Goal: Information Seeking & Learning: Learn about a topic

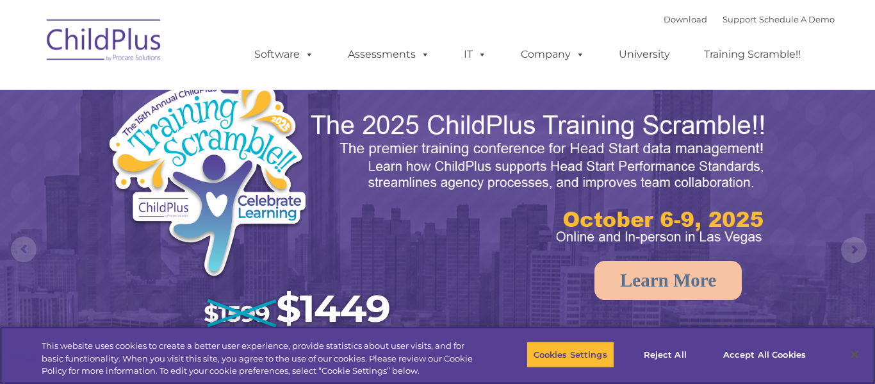
select select "MEDIUM"
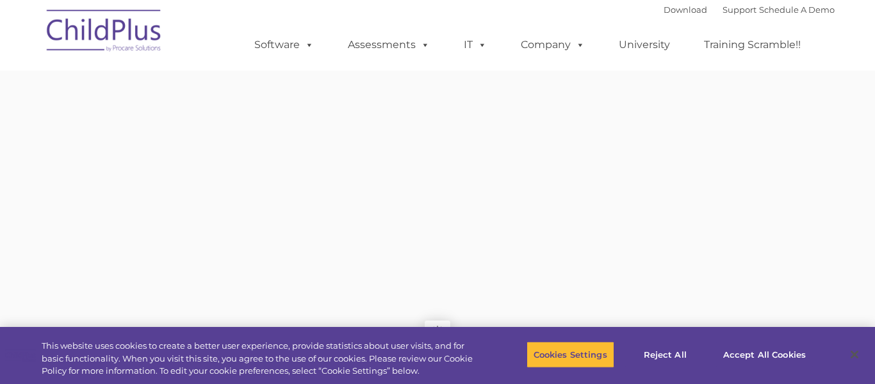
type input ""
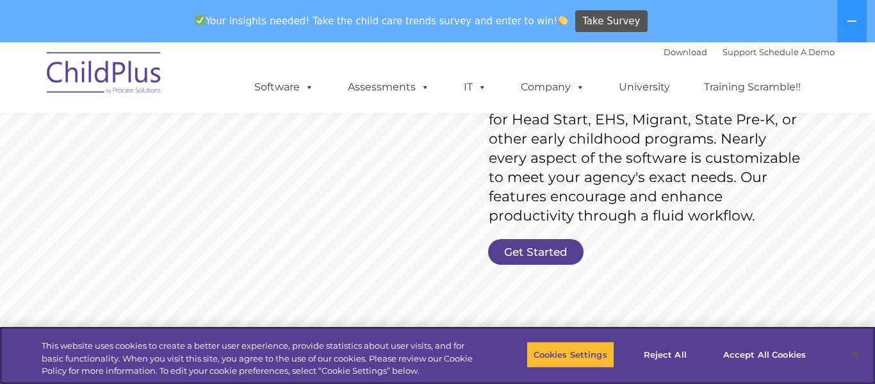
scroll to position [232, 0]
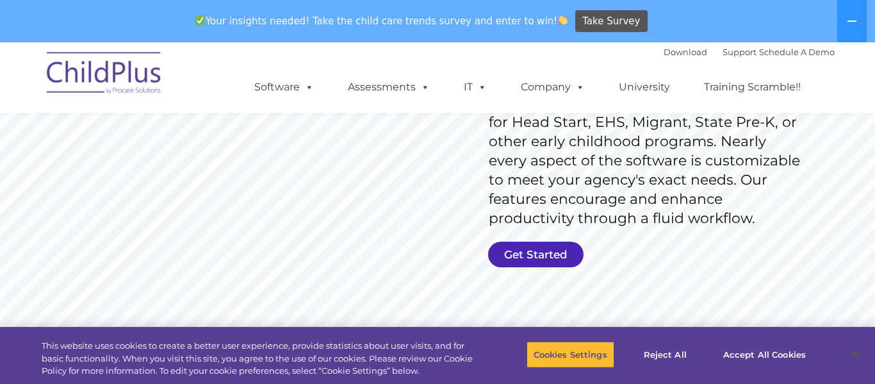
click at [537, 250] on link "Get Started" at bounding box center [535, 255] width 95 height 26
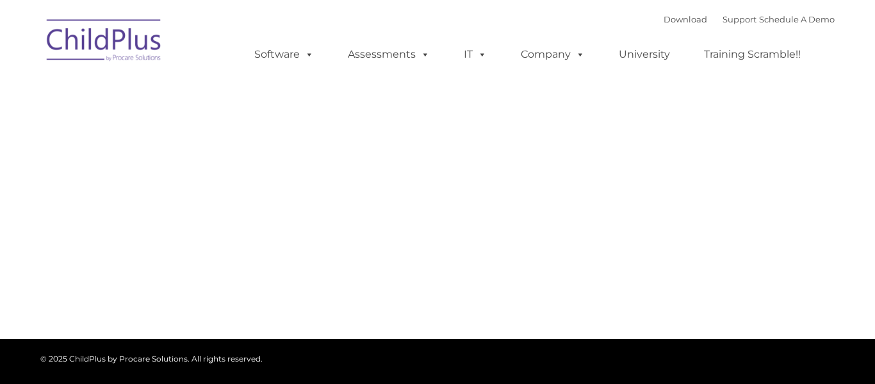
type input ""
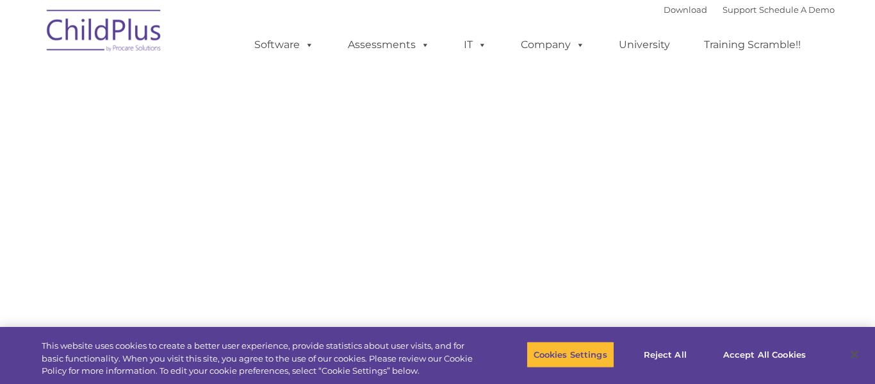
select select "MEDIUM"
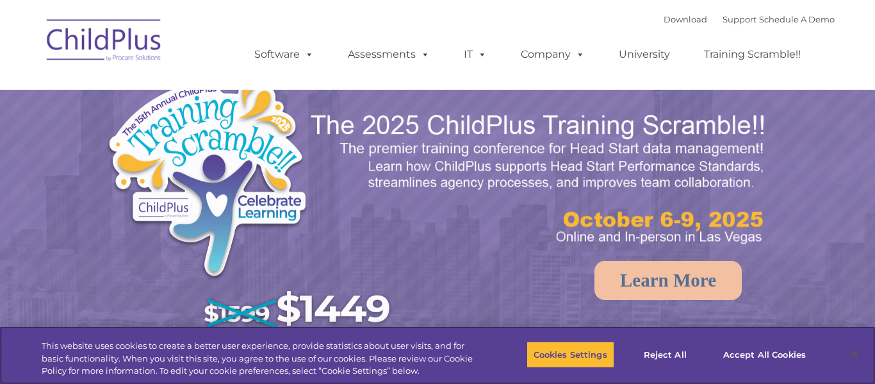
select select "MEDIUM"
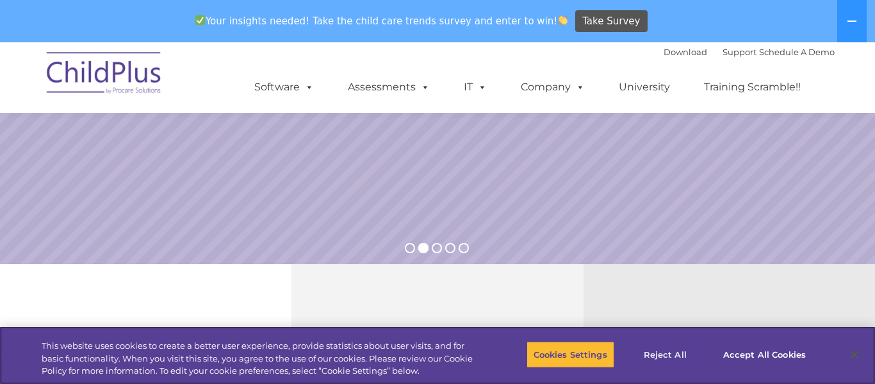
scroll to position [279, 0]
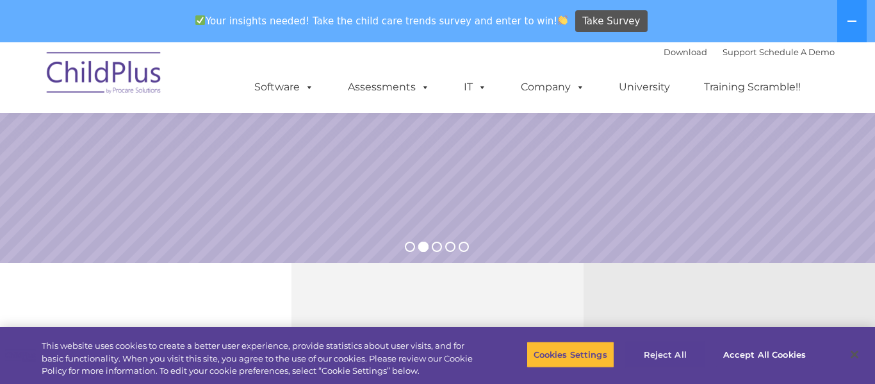
click at [58, 126] on rs-slide "Request a Demo The Future of ChildPlus is Here! Boost your productivity and str…" at bounding box center [437, 13] width 875 height 500
click at [35, 115] on rs-slide "Request a Demo The Future of ChildPlus is Here! Boost your productivity and str…" at bounding box center [437, 13] width 875 height 500
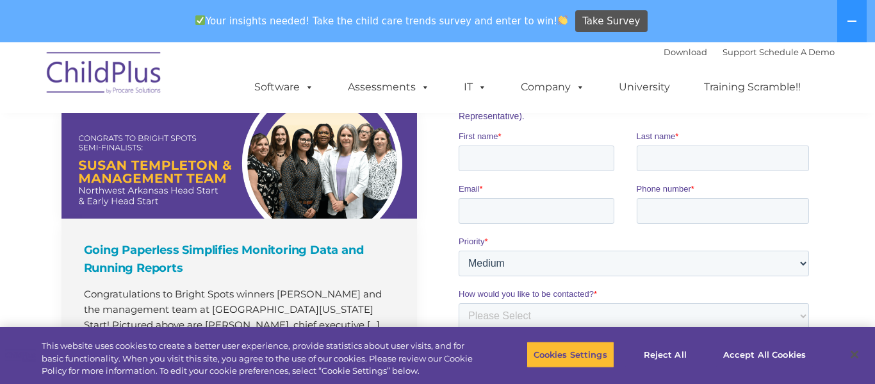
scroll to position [876, 0]
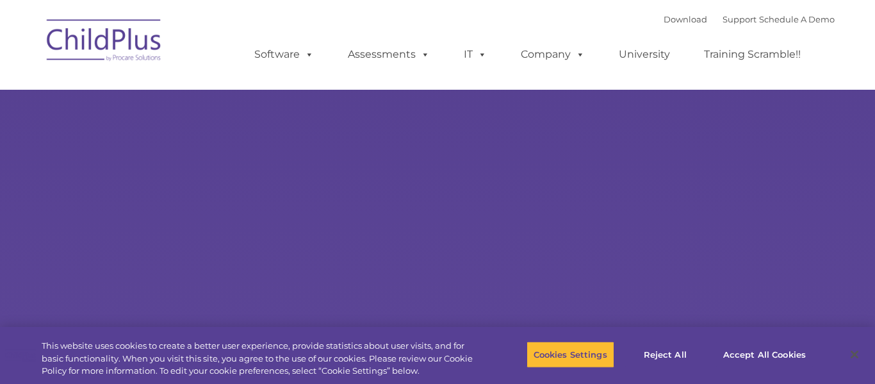
type input ""
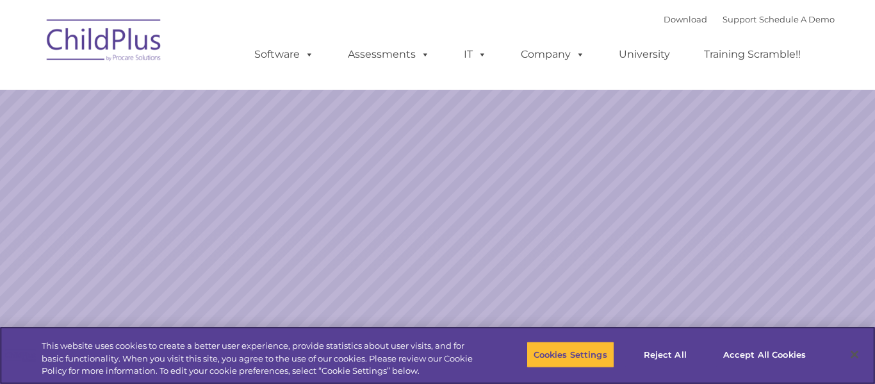
select select "MEDIUM"
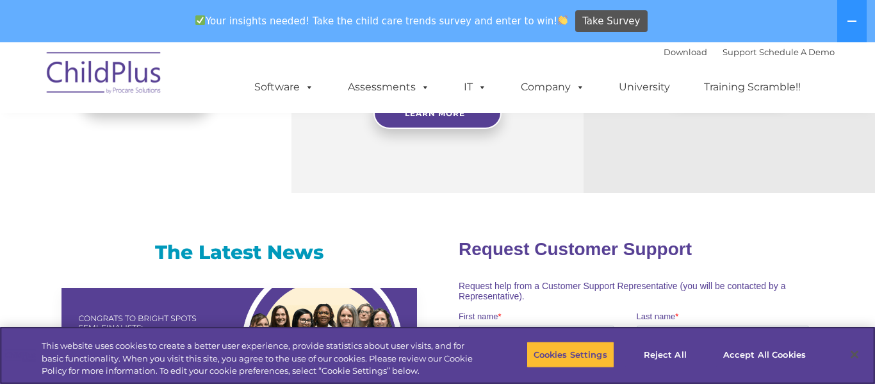
scroll to position [735, 0]
